Goal: Information Seeking & Learning: Learn about a topic

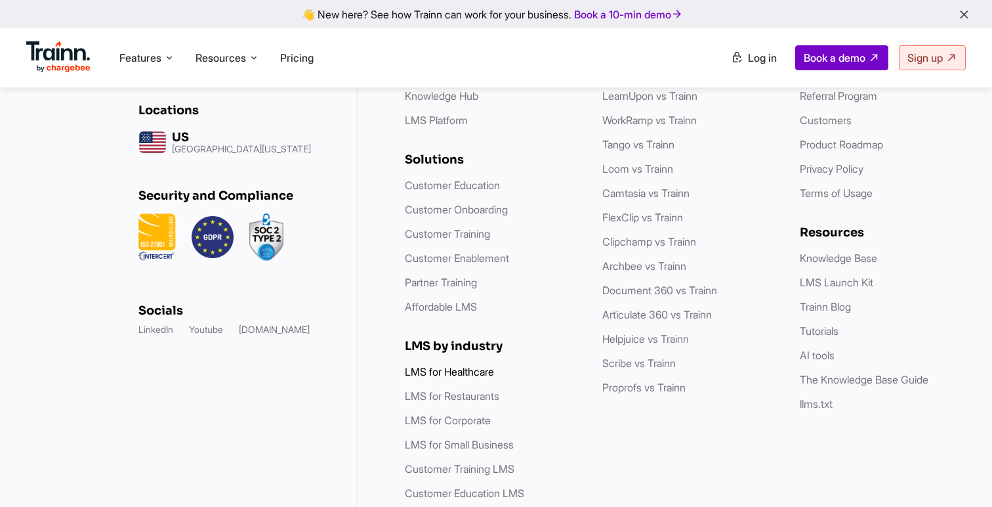
scroll to position [4139, 0]
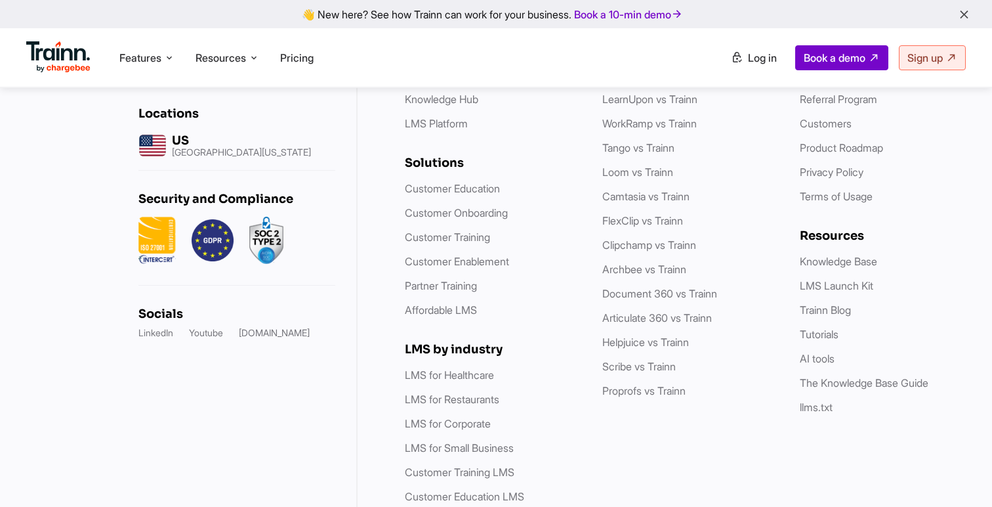
click at [636, 57] on link "Skilljar vs Trainn" at bounding box center [638, 50] width 72 height 13
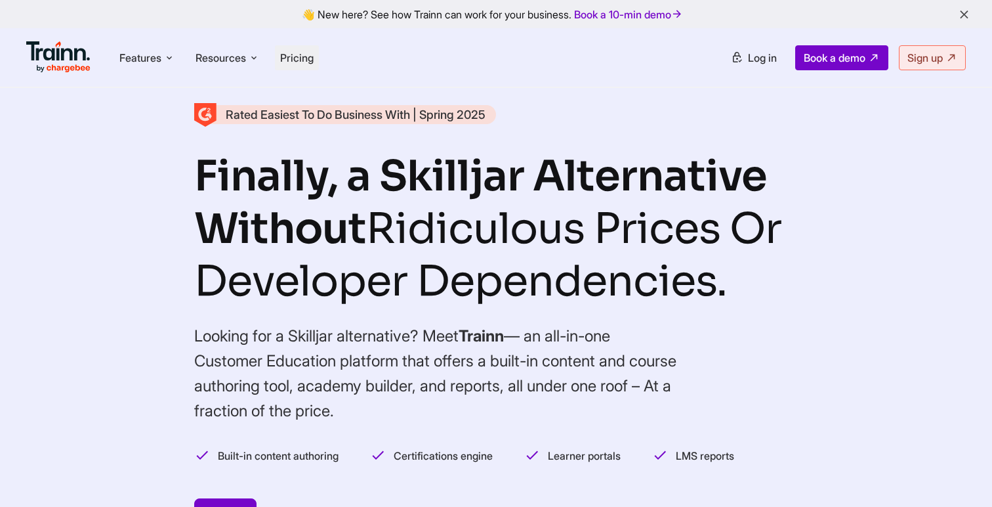
click at [311, 64] on li "Pricing" at bounding box center [297, 57] width 44 height 25
click at [302, 50] on li "Pricing" at bounding box center [297, 57] width 44 height 25
click at [293, 50] on li "Pricing" at bounding box center [297, 57] width 44 height 25
click at [304, 55] on span "Pricing" at bounding box center [296, 57] width 33 height 13
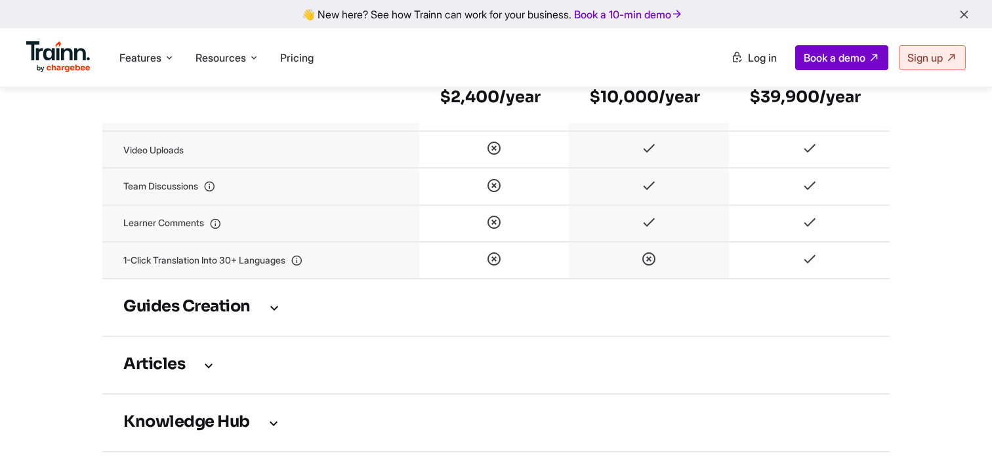
scroll to position [1869, 0]
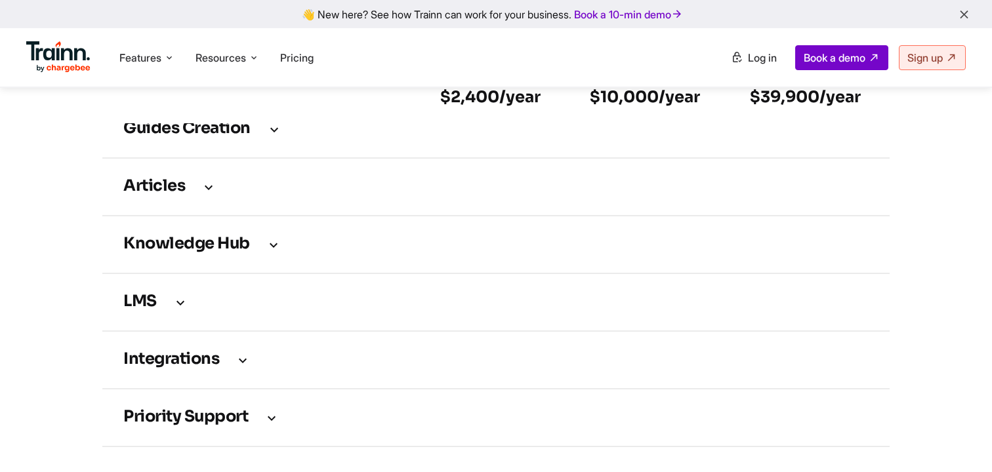
click at [221, 310] on h3 "LMS" at bounding box center [495, 302] width 745 height 14
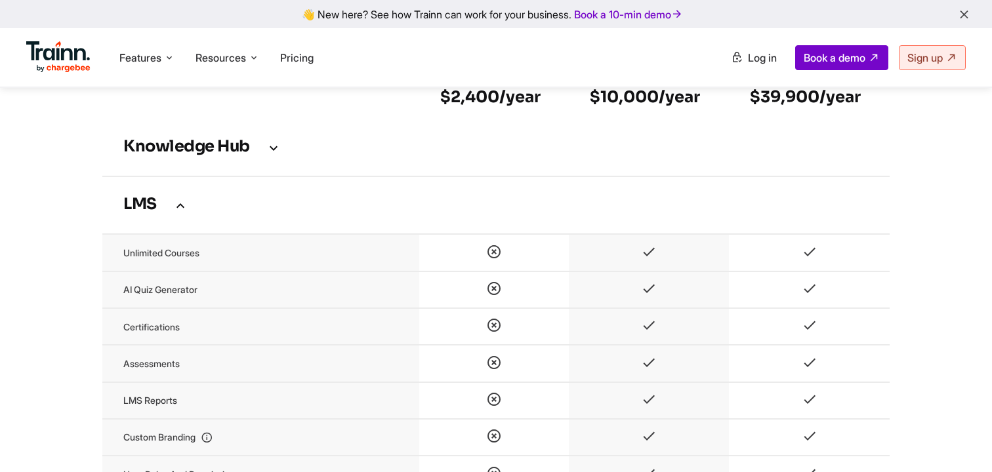
scroll to position [1980, 0]
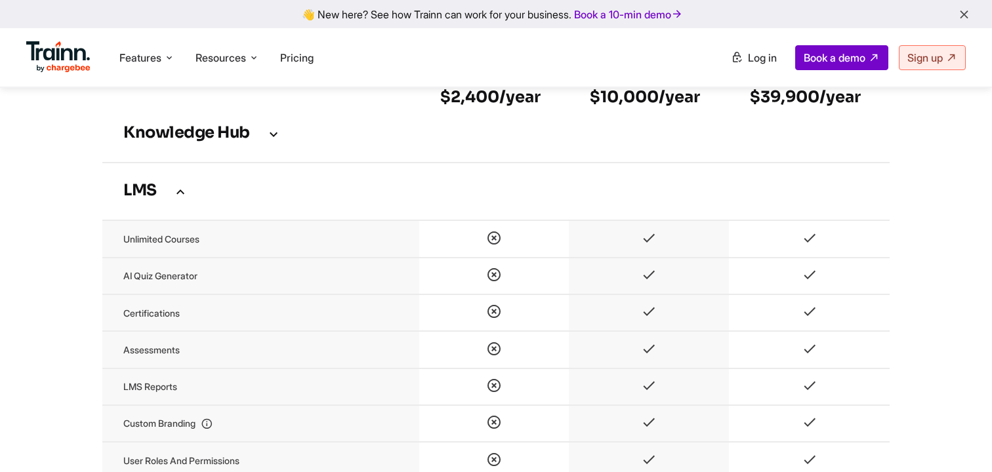
click at [181, 199] on icon at bounding box center [181, 191] width 16 height 14
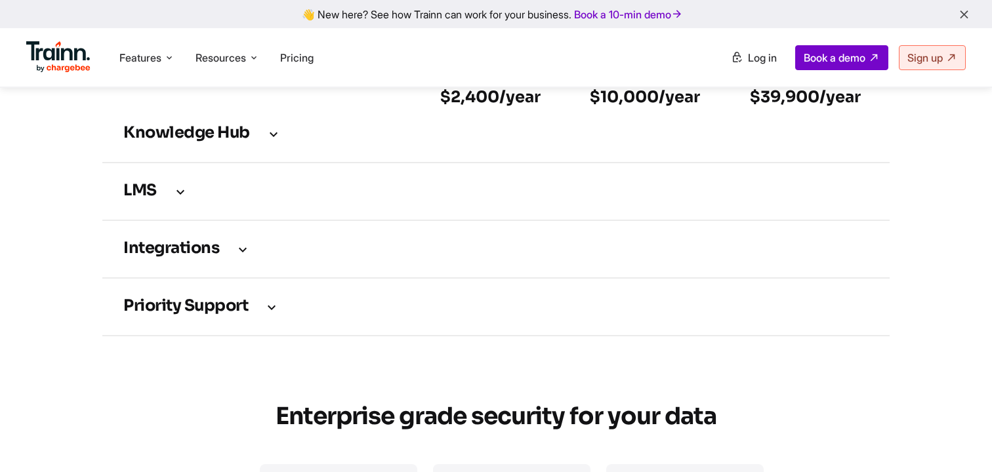
click at [240, 257] on icon at bounding box center [243, 249] width 16 height 14
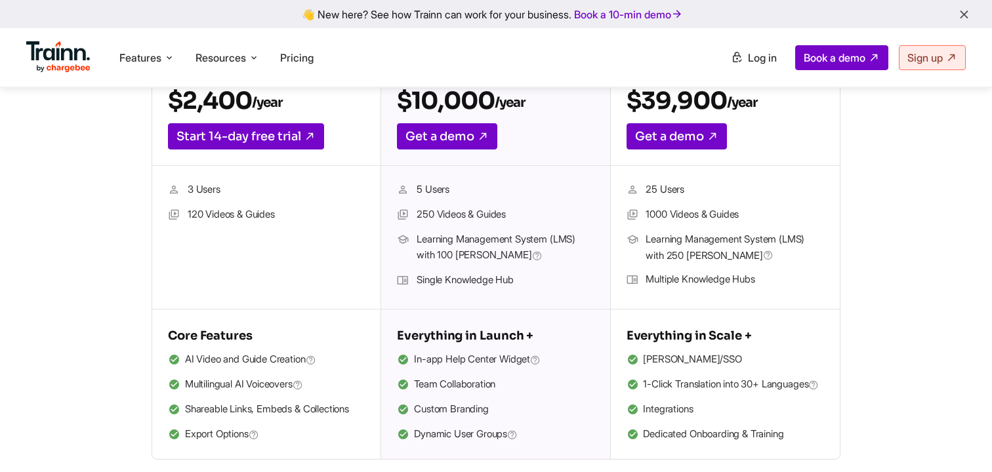
scroll to position [354, 0]
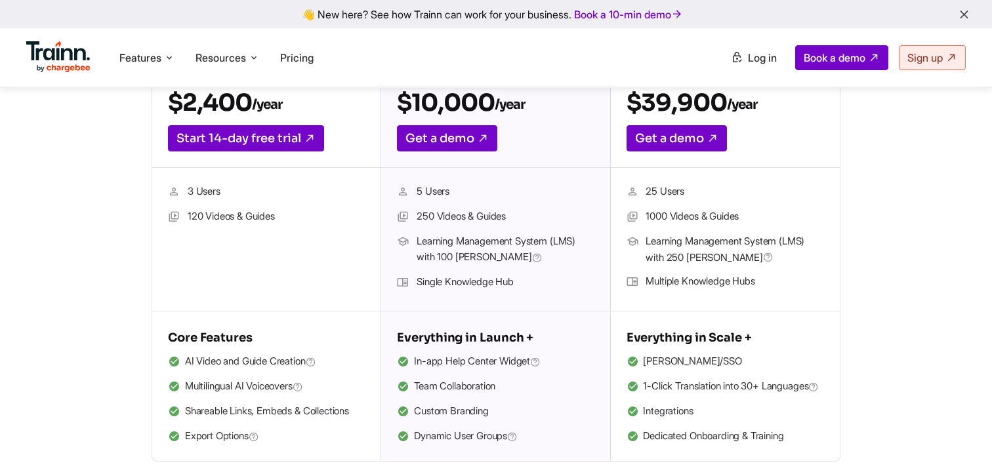
drag, startPoint x: 646, startPoint y: 241, endPoint x: 715, endPoint y: 253, distance: 70.0
click at [715, 253] on span "Learning Management System (LMS) with 250 [PERSON_NAME]" at bounding box center [735, 250] width 178 height 32
click at [703, 255] on span "Learning Management System (LMS) with 250 [PERSON_NAME]" at bounding box center [735, 250] width 178 height 32
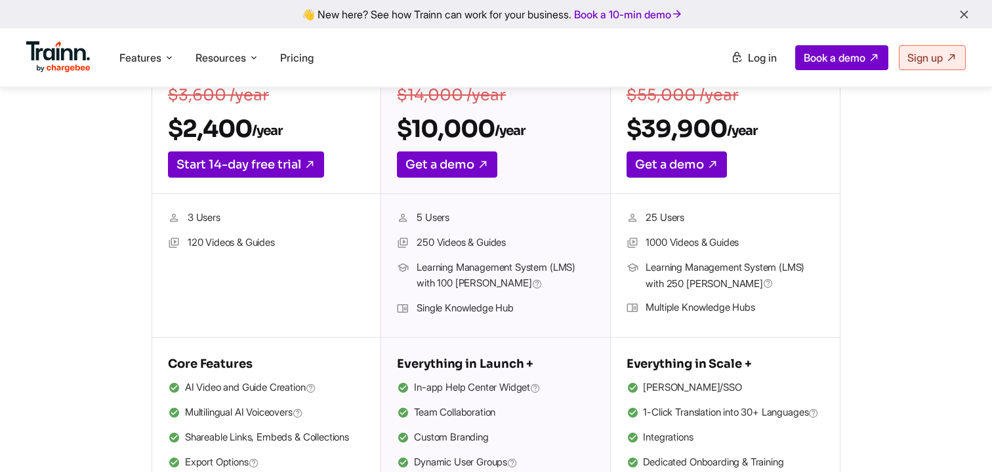
scroll to position [318, 0]
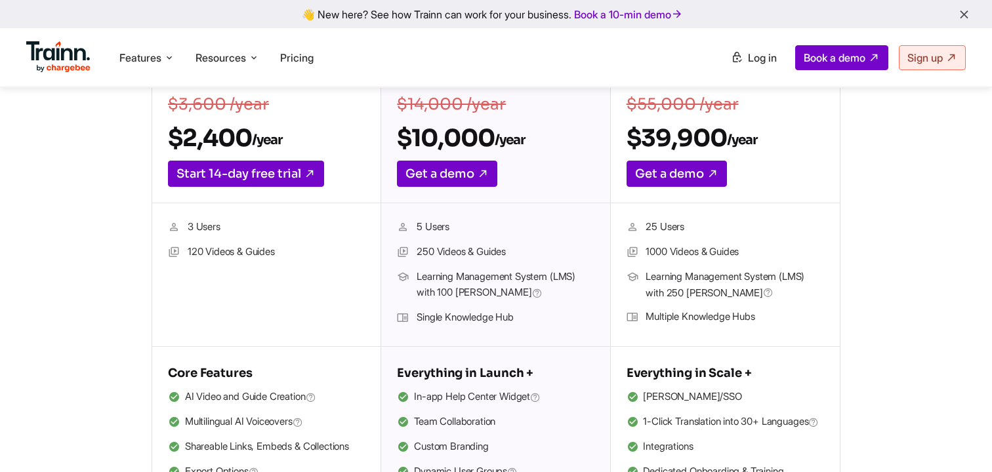
drag, startPoint x: 645, startPoint y: 276, endPoint x: 709, endPoint y: 289, distance: 65.8
click at [709, 289] on li "Learning Management System (LMS) with 250 [PERSON_NAME]" at bounding box center [726, 285] width 198 height 32
click at [716, 294] on span "Learning Management System (LMS) with 250 [PERSON_NAME]" at bounding box center [735, 285] width 178 height 32
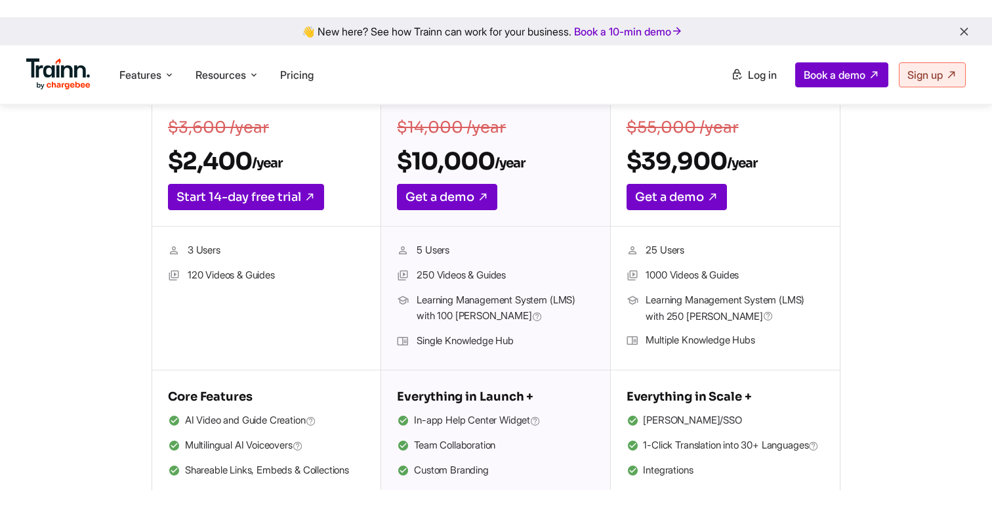
scroll to position [309, 0]
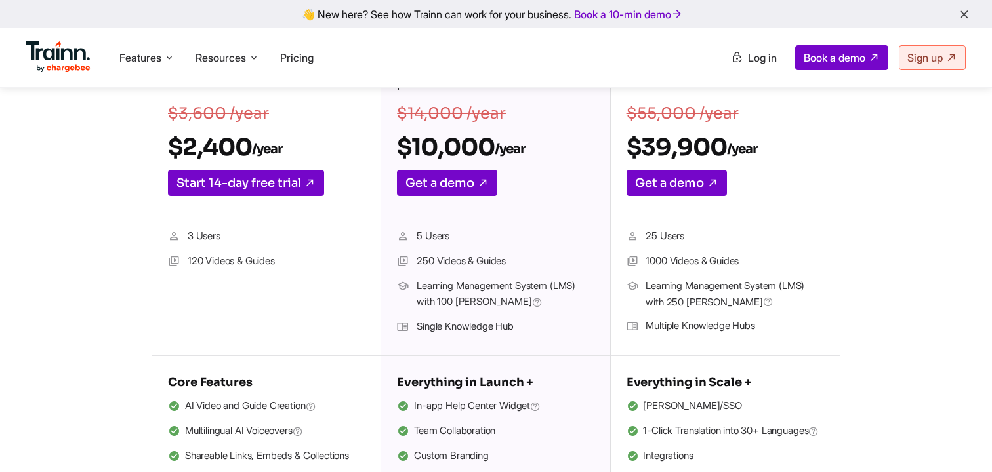
drag, startPoint x: 715, startPoint y: 303, endPoint x: 673, endPoint y: 303, distance: 42.7
click at [673, 303] on span "Learning Management System (LMS) with 250 [PERSON_NAME]" at bounding box center [735, 294] width 178 height 32
click at [682, 302] on span "Learning Management System (LMS) with 250 [PERSON_NAME]" at bounding box center [735, 294] width 178 height 32
